Goal: Task Accomplishment & Management: Use online tool/utility

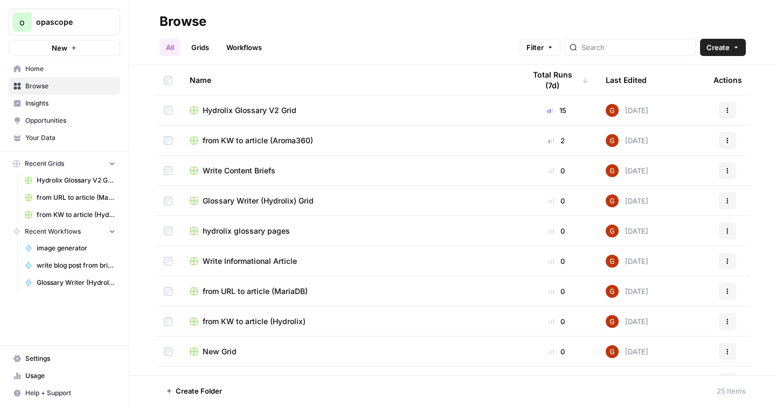
click at [237, 108] on span "Hydrolix Glossary V2 Grid" at bounding box center [250, 110] width 94 height 11
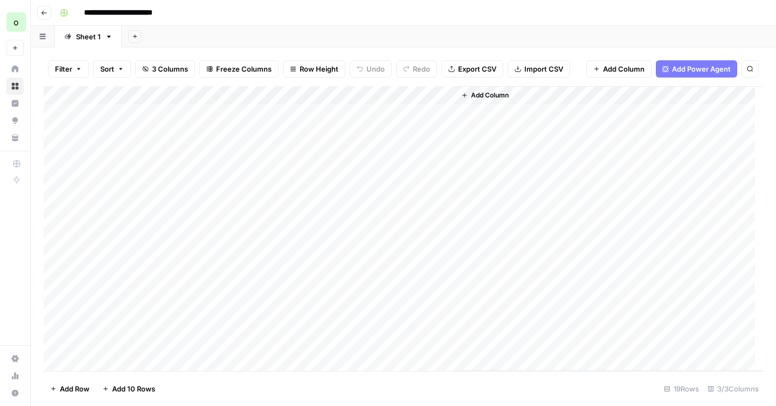
scroll to position [99, 0]
click at [110, 359] on div "Add Column" at bounding box center [403, 228] width 719 height 285
type textarea "**********"
click at [311, 350] on div "Add Column" at bounding box center [403, 228] width 719 height 285
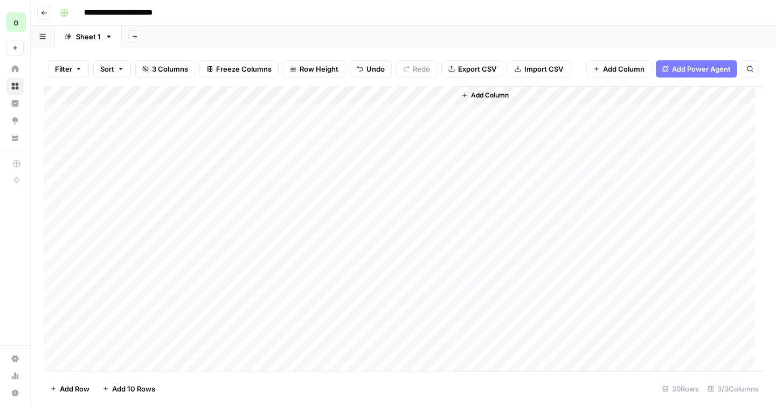
scroll to position [0, 0]
click at [446, 130] on div "Add Column" at bounding box center [403, 228] width 719 height 285
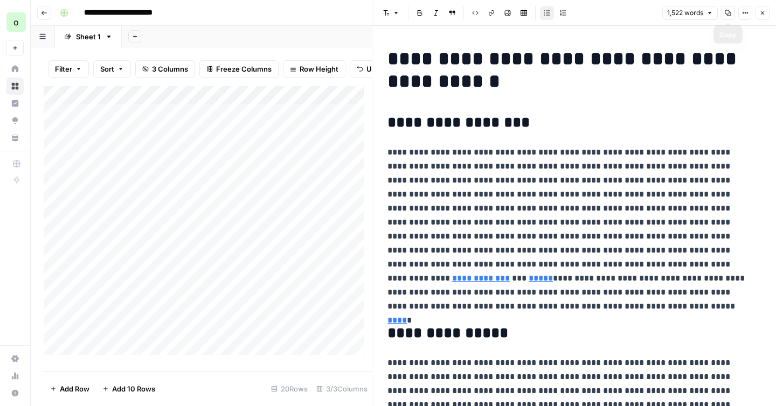
click at [727, 15] on icon "button" at bounding box center [728, 13] width 6 height 6
click at [729, 16] on button "Copy" at bounding box center [728, 13] width 14 height 14
click at [761, 13] on icon "button" at bounding box center [763, 13] width 4 height 4
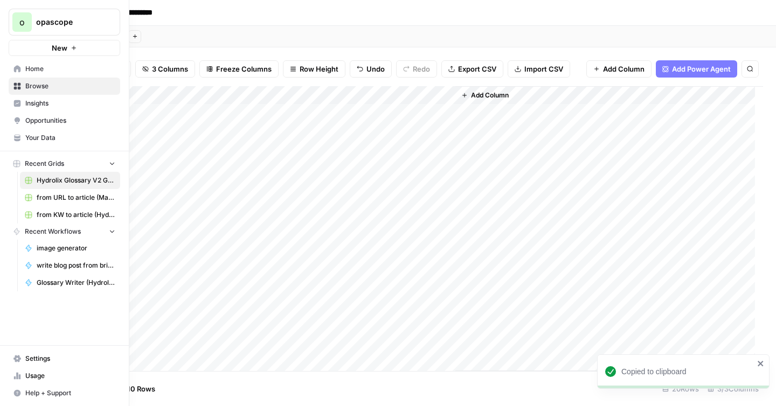
click at [22, 371] on link "Usage" at bounding box center [65, 375] width 112 height 17
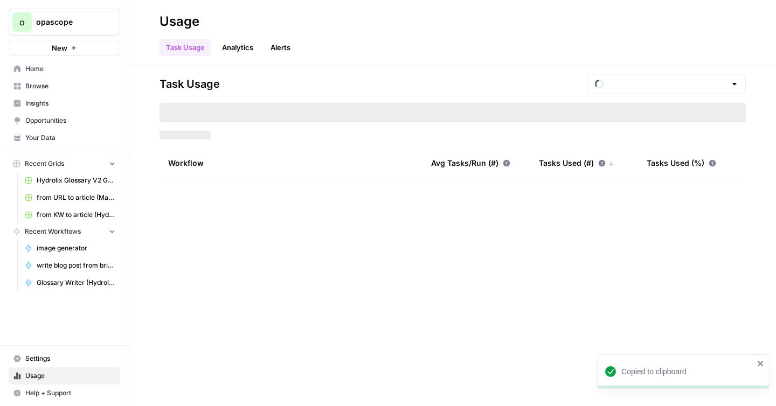
type input "September Included Tasks"
